Goal: Information Seeking & Learning: Learn about a topic

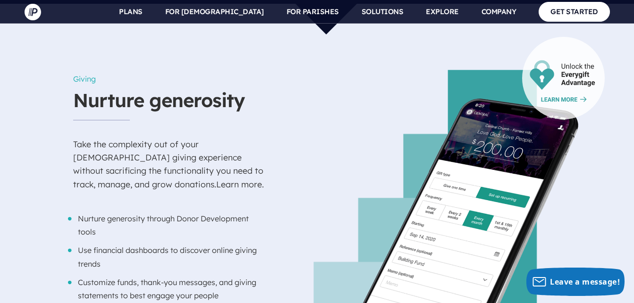
scroll to position [667, 0]
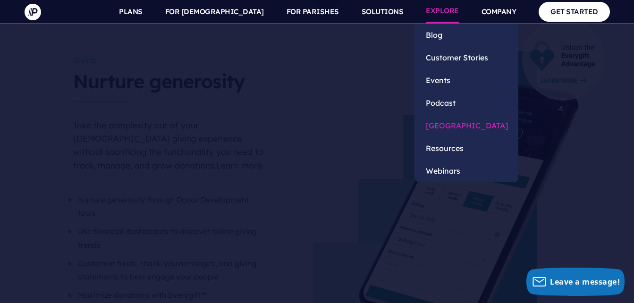
click at [446, 121] on link "[GEOGRAPHIC_DATA]" at bounding box center [467, 125] width 104 height 23
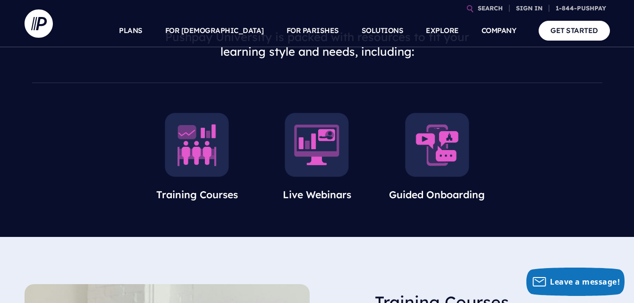
scroll to position [323, 0]
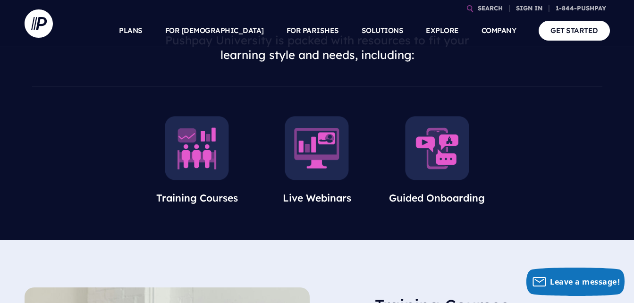
click at [205, 148] on img at bounding box center [197, 148] width 64 height 64
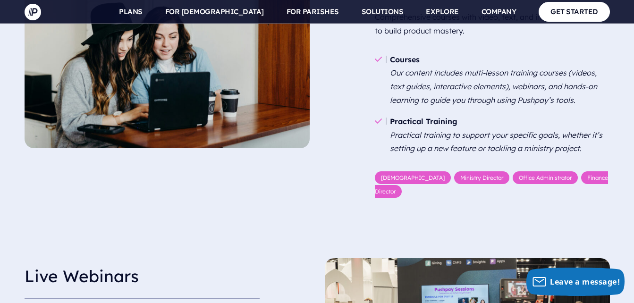
scroll to position [676, 0]
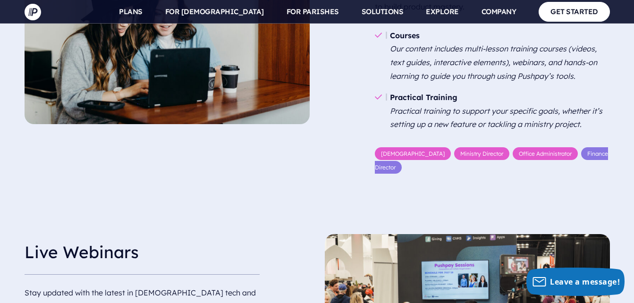
click at [566, 153] on link "Finance Director" at bounding box center [491, 160] width 233 height 26
